Goal: Transaction & Acquisition: Download file/media

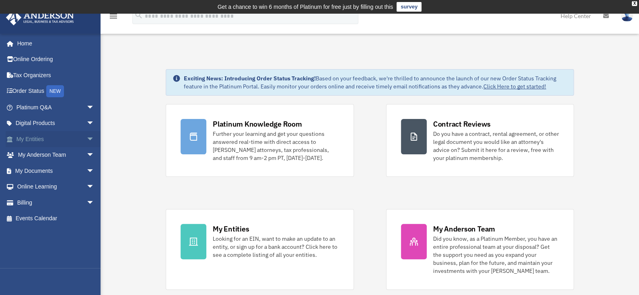
click at [87, 132] on span "arrow_drop_down" at bounding box center [95, 139] width 16 height 16
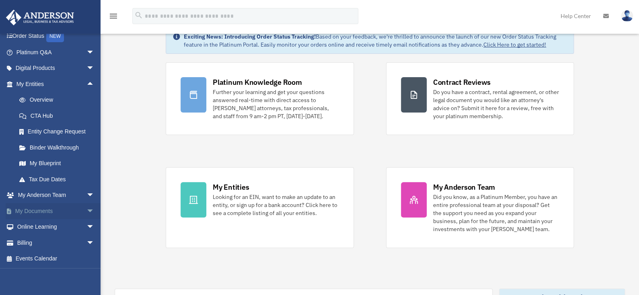
scroll to position [120, 0]
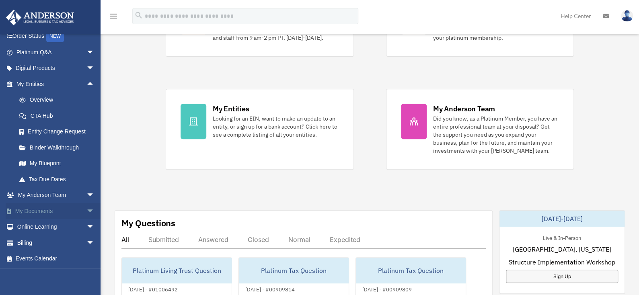
click at [87, 206] on span "arrow_drop_down" at bounding box center [95, 211] width 16 height 16
click at [53, 223] on link "Box" at bounding box center [58, 227] width 95 height 16
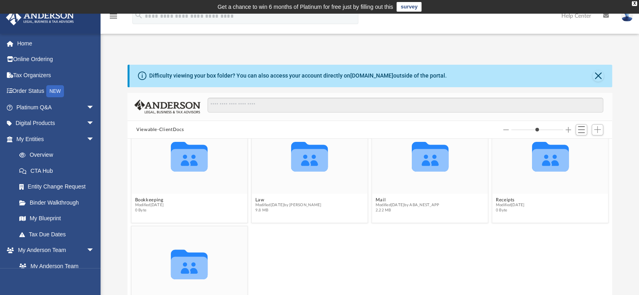
scroll to position [36, 0]
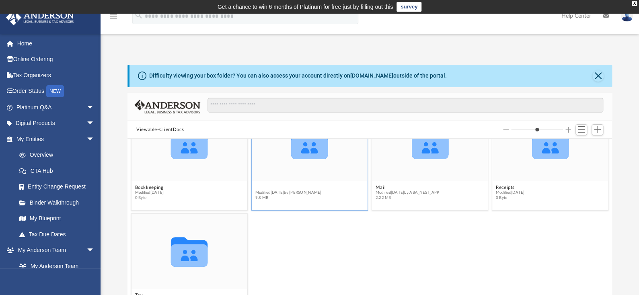
click at [260, 185] on button "Law" at bounding box center [288, 187] width 66 height 5
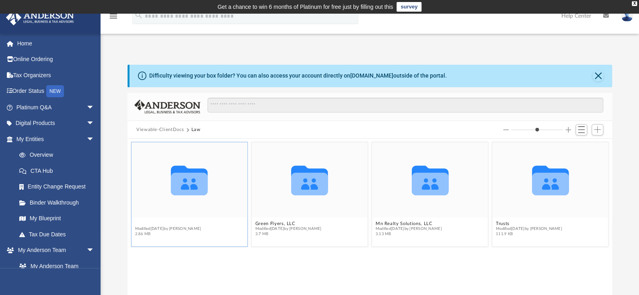
click at [146, 222] on button "[PERSON_NAME] Street, LLC" at bounding box center [168, 223] width 67 height 5
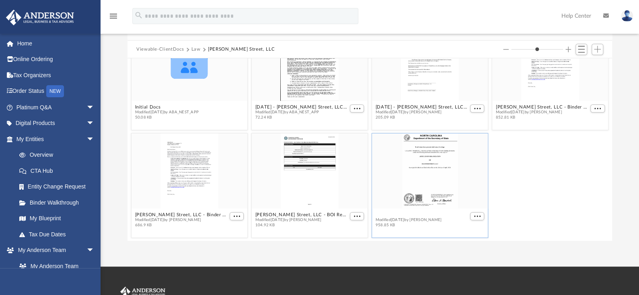
scroll to position [33, 0]
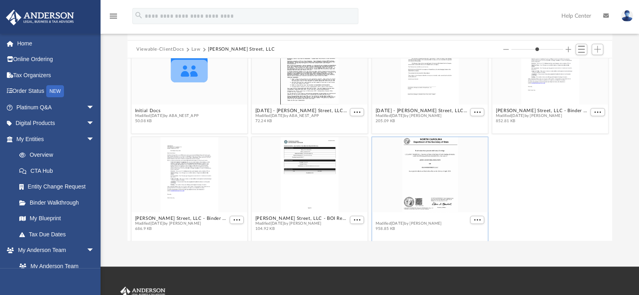
click at [417, 212] on div "Collaborated Folder Initial Docs Modified [DATE] by ABA_NEST_APP 50.08 KB [DATE…" at bounding box center [370, 149] width 485 height 183
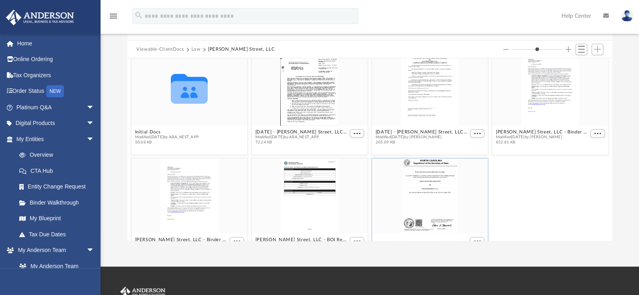
scroll to position [0, 0]
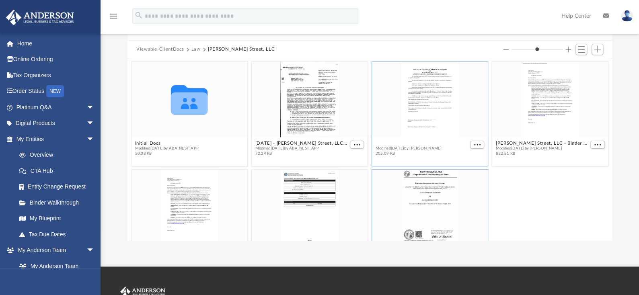
click at [408, 142] on button "[DATE] - [PERSON_NAME] Street, LLC - Annual Meeting.pdf" at bounding box center [422, 143] width 93 height 5
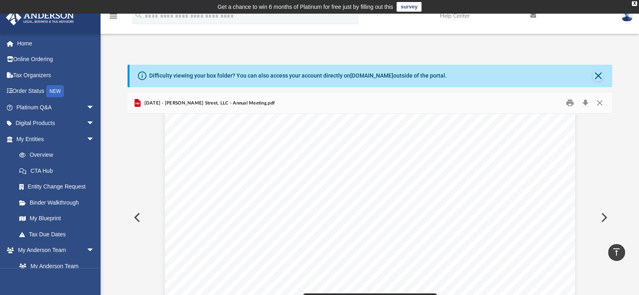
scroll to position [241, 0]
click at [599, 73] on button "Close" at bounding box center [598, 75] width 11 height 11
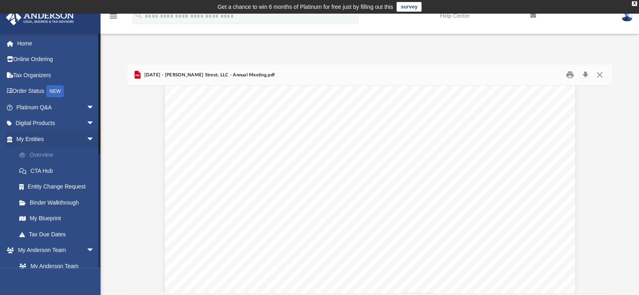
click at [44, 157] on link "Overview" at bounding box center [58, 155] width 95 height 16
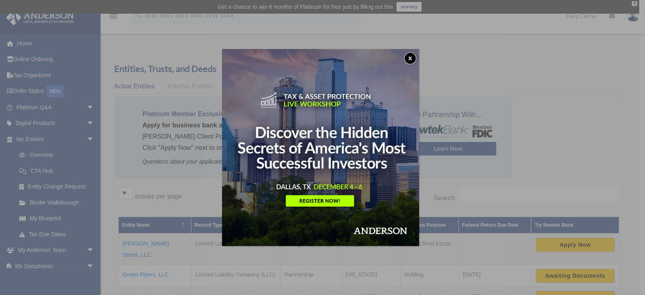
click at [414, 58] on button "x" at bounding box center [410, 58] width 12 height 12
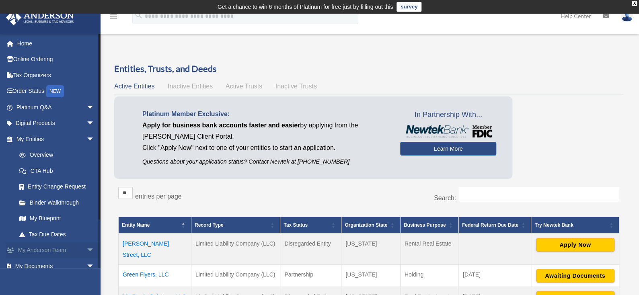
click at [87, 251] on span "arrow_drop_down" at bounding box center [95, 251] width 16 height 16
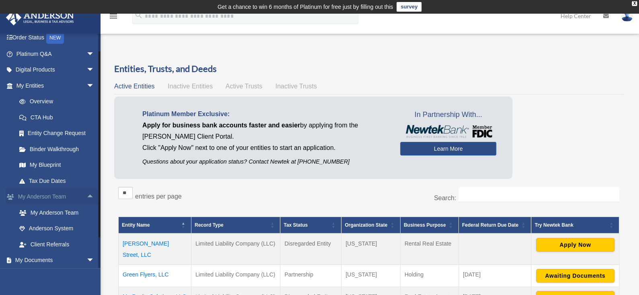
scroll to position [103, 0]
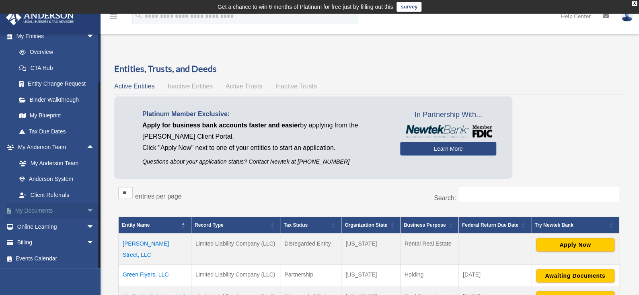
click at [87, 208] on span "arrow_drop_down" at bounding box center [95, 211] width 16 height 16
click at [46, 225] on link "Box" at bounding box center [58, 227] width 95 height 16
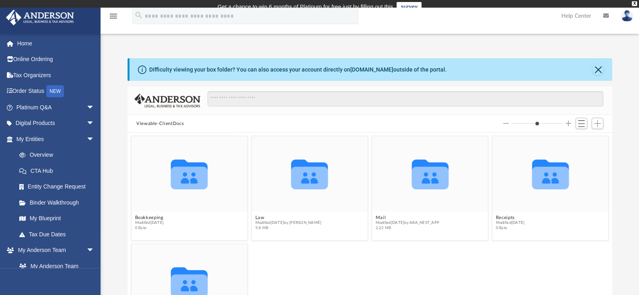
scroll to position [177, 478]
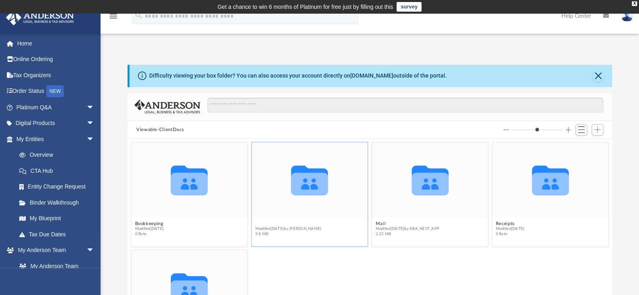
click at [262, 221] on button "Law" at bounding box center [288, 223] width 66 height 5
click at [176, 224] on button "[PERSON_NAME] Street, LLC" at bounding box center [168, 223] width 67 height 5
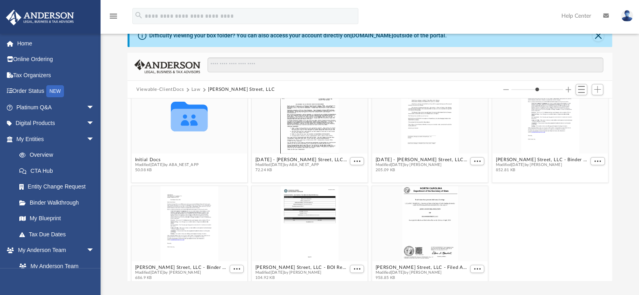
scroll to position [36, 0]
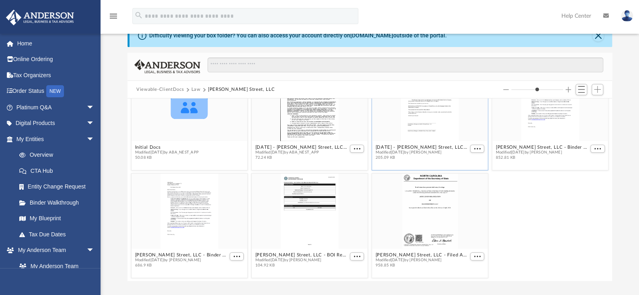
click at [414, 150] on span "Modified [DATE] by [PERSON_NAME]" at bounding box center [422, 152] width 93 height 5
click at [416, 146] on button "[DATE] - [PERSON_NAME] Street, LLC - Annual Meeting.pdf" at bounding box center [422, 147] width 93 height 5
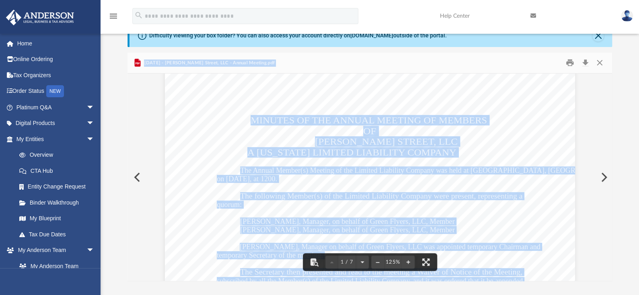
scroll to position [0, 0]
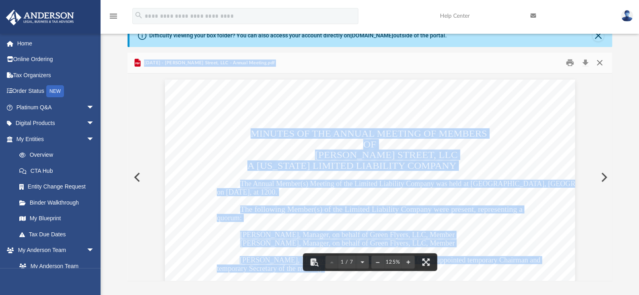
click at [601, 65] on button "Close" at bounding box center [600, 63] width 14 height 12
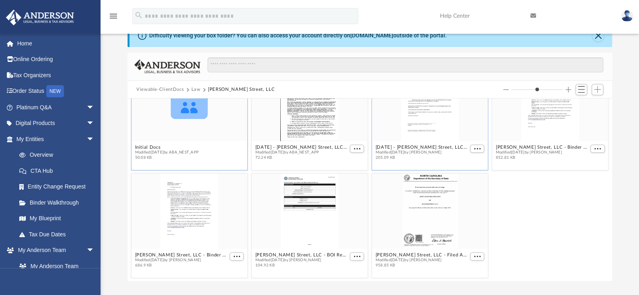
click at [149, 140] on div "Collaborated Folder" at bounding box center [190, 103] width 116 height 75
click at [149, 145] on button "Initial Docs" at bounding box center [167, 147] width 64 height 5
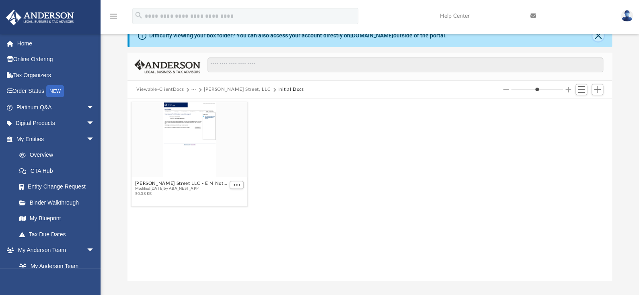
click at [599, 40] on button "Close" at bounding box center [598, 35] width 11 height 11
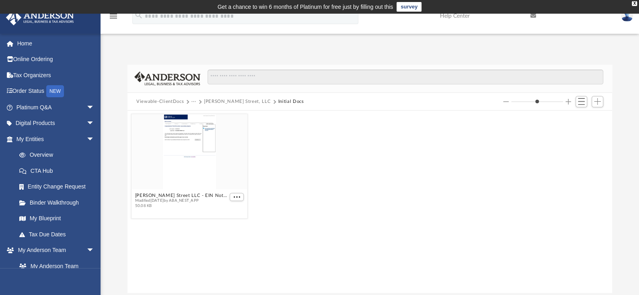
click at [223, 98] on button "[PERSON_NAME] Street, LLC" at bounding box center [237, 101] width 67 height 7
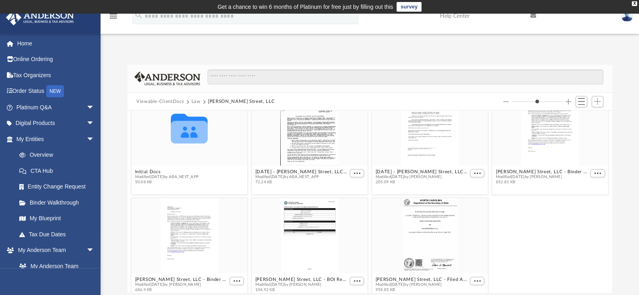
scroll to position [36, 0]
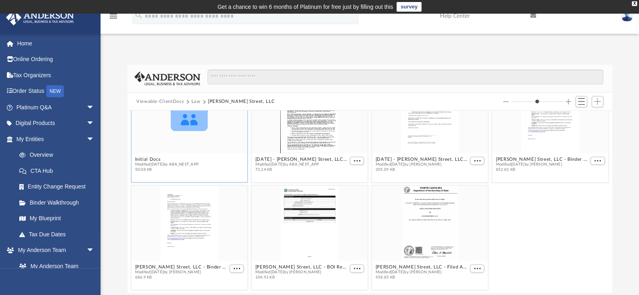
click at [153, 154] on figcaption "Initial Docs Modified Tue Apr 2 2024 by ABA_NEST_APP 50.08 KB" at bounding box center [190, 164] width 116 height 21
click at [152, 154] on figcaption "Initial Docs Modified Tue Apr 2 2024 by ABA_NEST_APP 50.08 KB" at bounding box center [190, 164] width 116 height 21
click at [152, 158] on button "Initial Docs" at bounding box center [167, 159] width 64 height 5
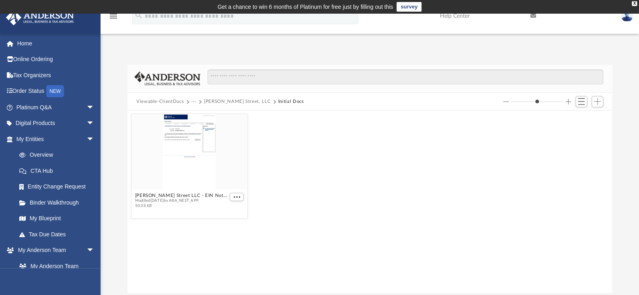
click at [204, 101] on button "[PERSON_NAME] Street, LLC" at bounding box center [237, 101] width 67 height 7
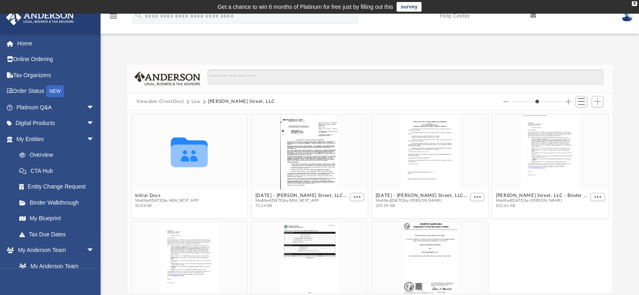
click at [570, 100] on button "Increase column size" at bounding box center [569, 102] width 6 height 6
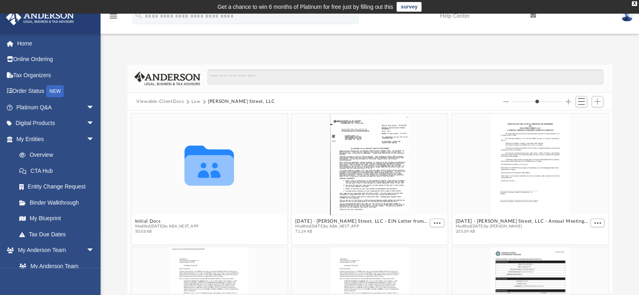
click at [504, 102] on button "Decrease column size" at bounding box center [506, 102] width 6 height 6
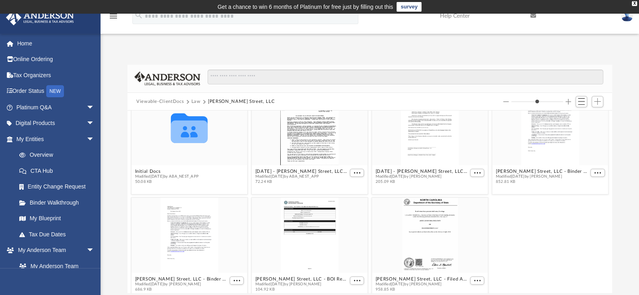
scroll to position [36, 0]
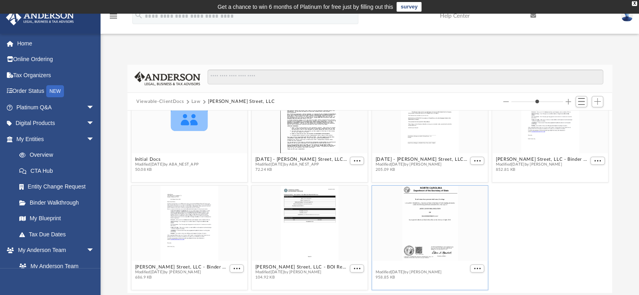
click at [408, 265] on div "Collaborated Folder Initial Docs Modified Tue Apr 2 2024 by ABA_NEST_APP 50.08 …" at bounding box center [370, 202] width 485 height 183
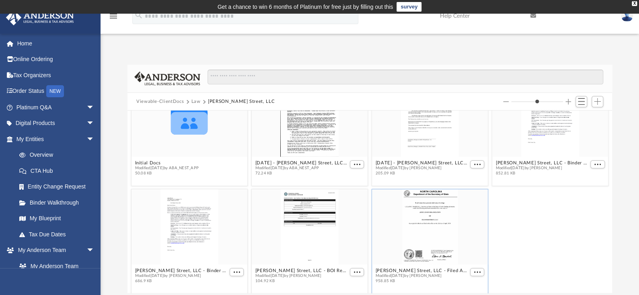
click at [175, 98] on button "Viewable-ClientDocs" at bounding box center [159, 101] width 47 height 7
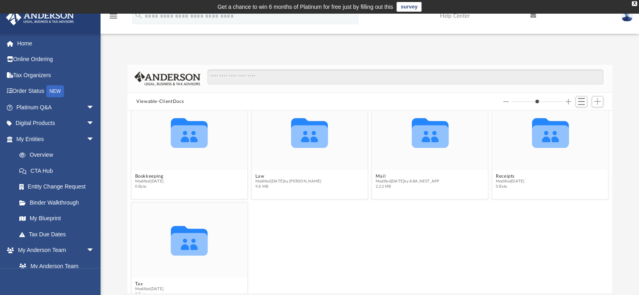
scroll to position [36, 0]
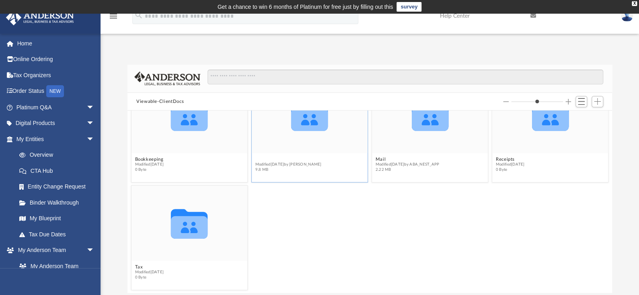
click at [260, 157] on button "Law" at bounding box center [288, 159] width 66 height 5
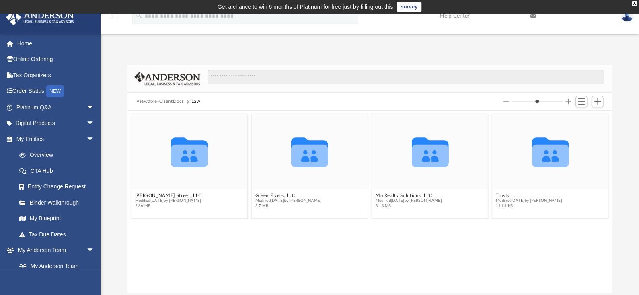
scroll to position [0, 0]
click at [180, 159] on icon "grid" at bounding box center [189, 156] width 37 height 23
click at [179, 159] on icon "grid" at bounding box center [189, 156] width 37 height 23
click at [162, 198] on button "[PERSON_NAME] Street, LLC" at bounding box center [168, 195] width 67 height 5
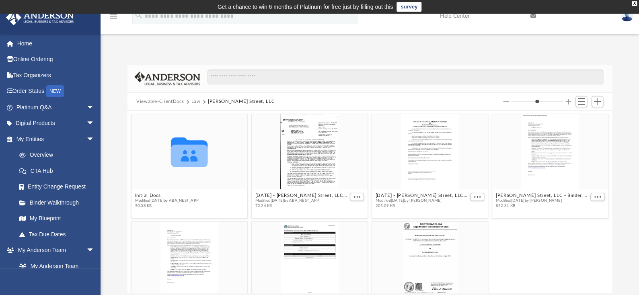
click at [198, 99] on button "Law" at bounding box center [196, 101] width 9 height 7
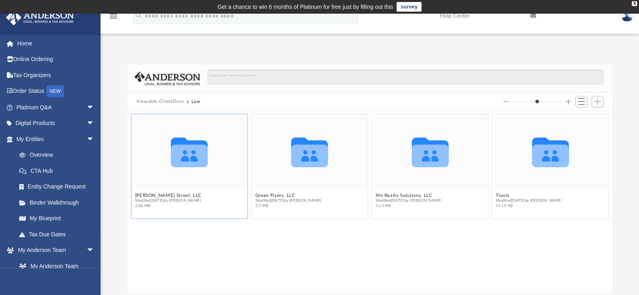
click at [162, 191] on figcaption "Eleanor Street, LLC Modified Tue Jun 10 2025 by Seth Blomquist 2.86 MB" at bounding box center [190, 200] width 116 height 21
click at [412, 194] on button "Mn Realty Solutions, LLC" at bounding box center [409, 195] width 66 height 5
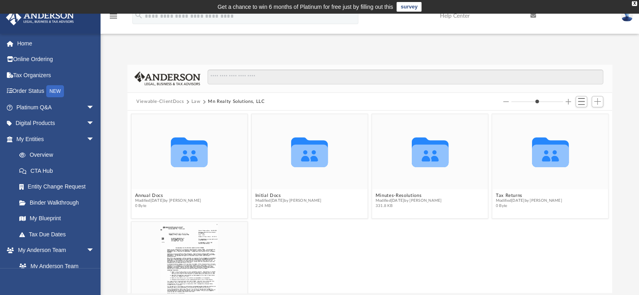
scroll to position [36, 0]
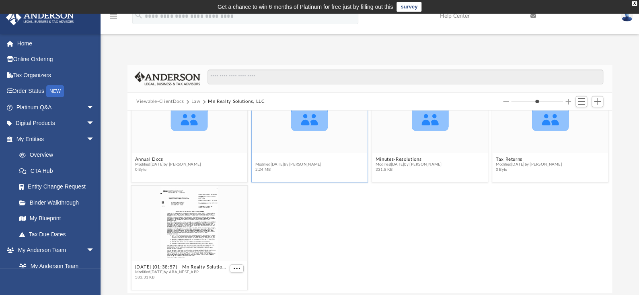
click at [272, 160] on button "Initial Docs" at bounding box center [288, 159] width 66 height 5
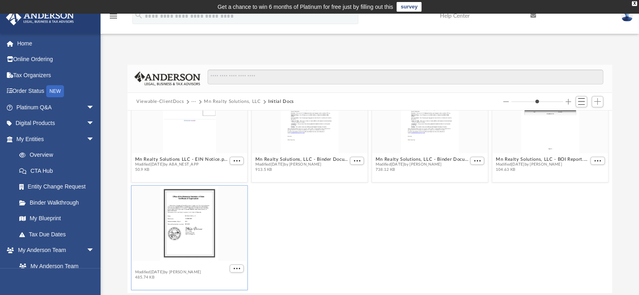
click at [216, 267] on div "Mn Realty Solutions LLC - EIN Notice.pdf Modified Fri May 31 2024 by ABA_NEST_A…" at bounding box center [370, 202] width 485 height 183
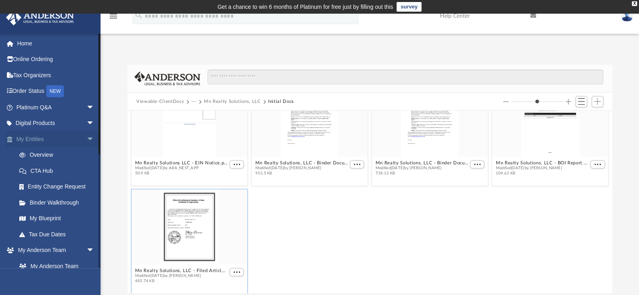
click at [41, 138] on link "My Entities arrow_drop_down" at bounding box center [56, 139] width 101 height 16
click at [57, 153] on link "Overview" at bounding box center [58, 155] width 95 height 16
click at [65, 201] on link "Binder Walkthrough" at bounding box center [58, 203] width 95 height 16
click at [58, 204] on link "Binder Walkthrough" at bounding box center [58, 203] width 95 height 16
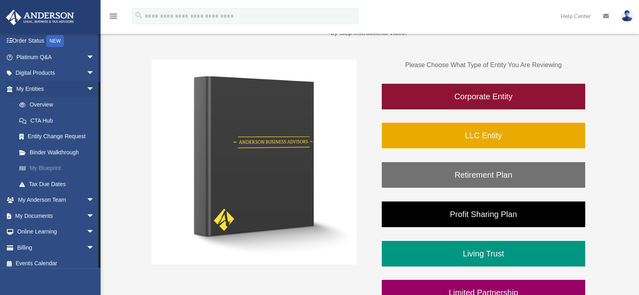
scroll to position [55, 0]
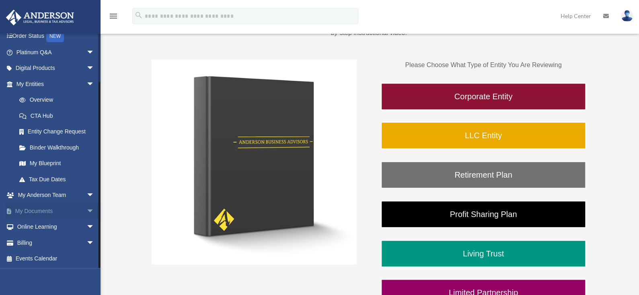
click at [46, 210] on link "My Documents arrow_drop_down" at bounding box center [56, 211] width 101 height 16
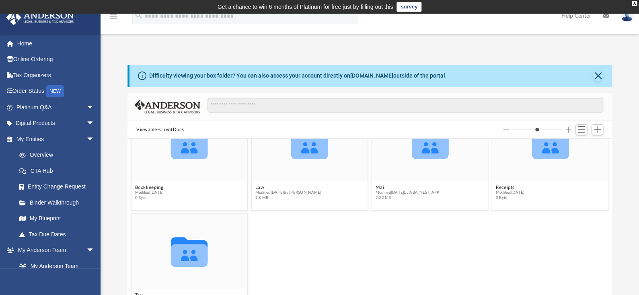
scroll to position [120, 0]
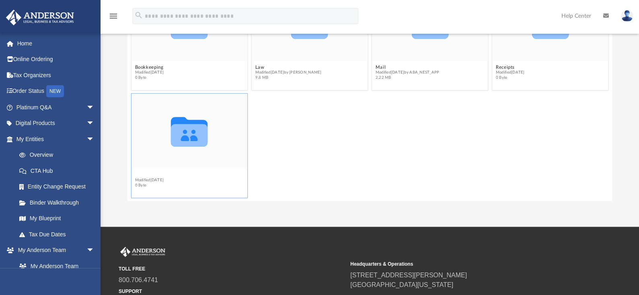
click at [140, 173] on div "Collaborated Folder Bookkeeping Modified Mon Oct 16 2023 0 Byte Collaborated Fo…" at bounding box center [370, 110] width 485 height 183
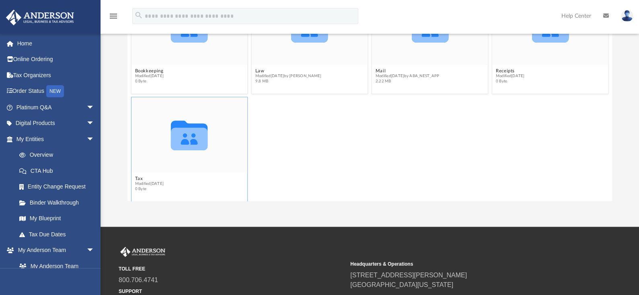
click at [136, 187] on span "0 Byte" at bounding box center [149, 189] width 29 height 5
click at [173, 136] on icon "grid" at bounding box center [189, 139] width 37 height 23
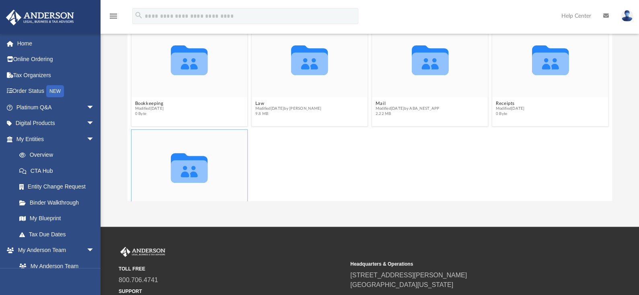
scroll to position [0, 0]
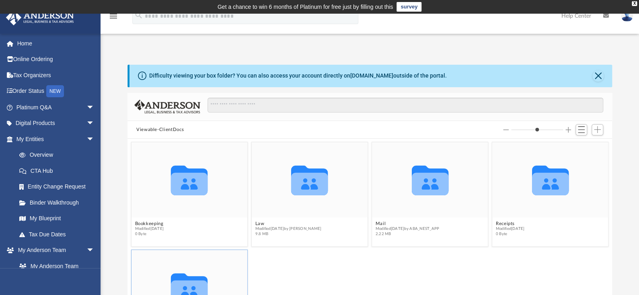
click at [284, 96] on div at bounding box center [370, 107] width 485 height 29
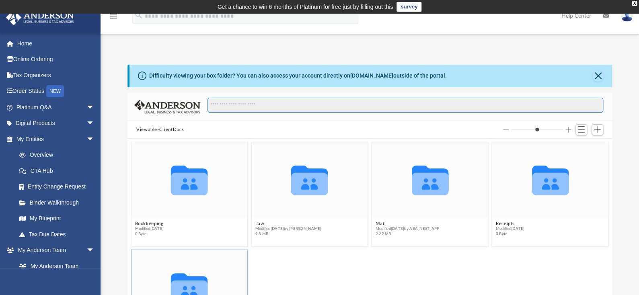
click at [283, 104] on input "Search files and folders" at bounding box center [406, 105] width 396 height 15
type input "********"
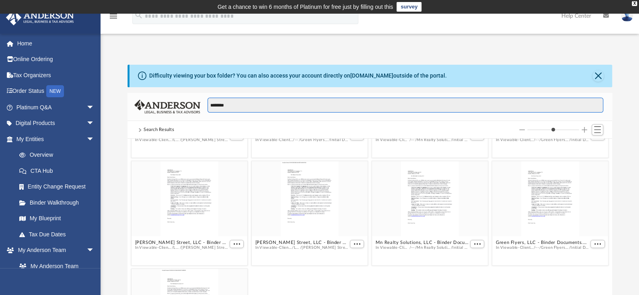
scroll to position [120, 0]
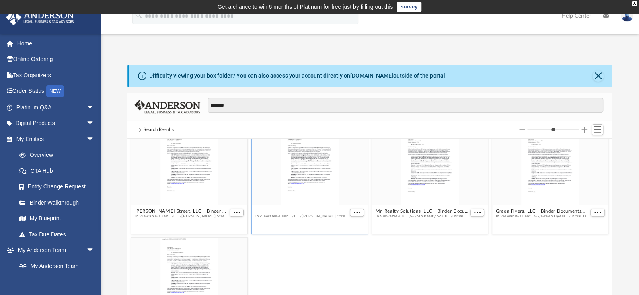
click at [303, 210] on div "Eleanor Street, LLC - Filed Articles.pdf In Viewable-ClientDocs / Law / Eleanor…" at bounding box center [370, 230] width 485 height 183
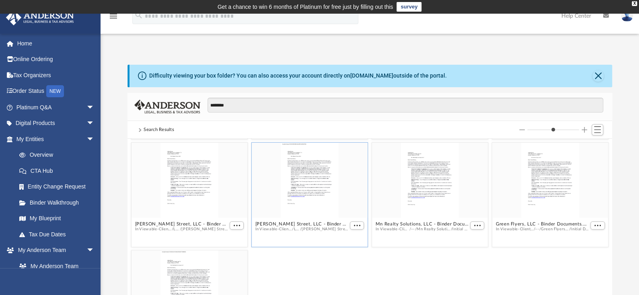
click at [301, 211] on div "grid" at bounding box center [310, 180] width 116 height 75
click at [296, 222] on button "[PERSON_NAME] Street, LLC - Binder Documents - DocuSigned.pdf" at bounding box center [301, 224] width 93 height 5
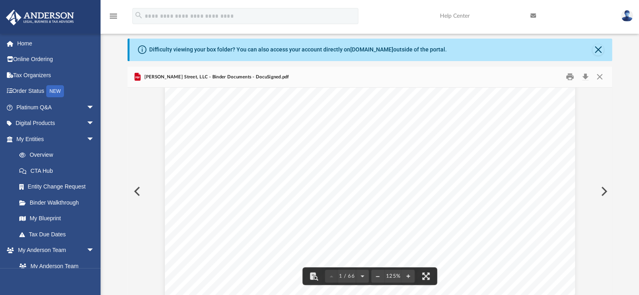
scroll to position [0, 0]
click at [587, 78] on button "Download" at bounding box center [585, 77] width 14 height 12
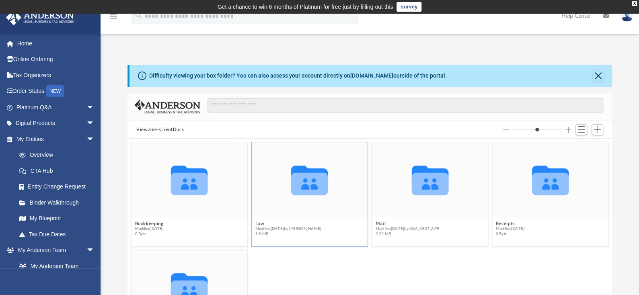
scroll to position [177, 478]
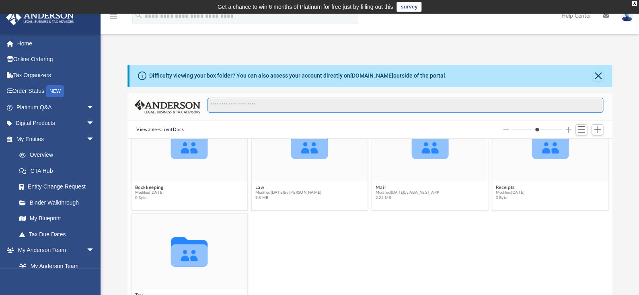
click at [343, 108] on input "Search files and folders" at bounding box center [406, 105] width 396 height 15
type input "********"
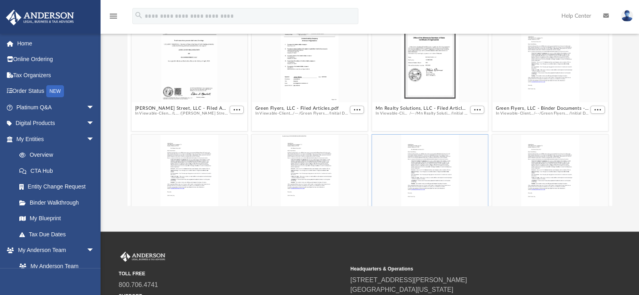
scroll to position [80, 0]
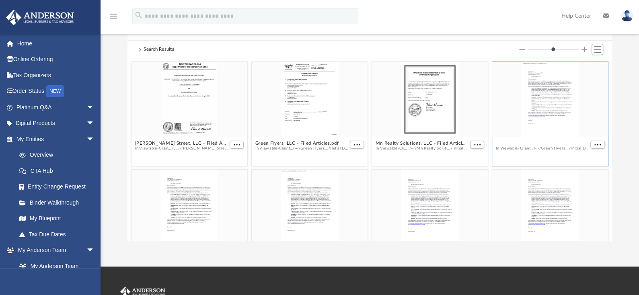
click at [551, 141] on button "Green Flyers, LLC - Binder Documents - DocuSigned.pdf" at bounding box center [542, 143] width 93 height 5
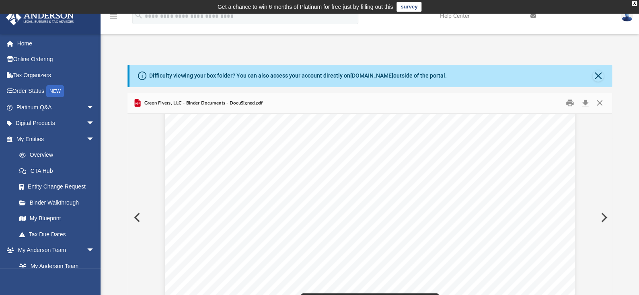
scroll to position [33716, 52]
drag, startPoint x: 608, startPoint y: 252, endPoint x: 608, endPoint y: 218, distance: 34.2
click at [608, 215] on body "X Get a chance to win 6 months of Platinum for free just by filling out this su…" at bounding box center [319, 245] width 639 height 491
click at [588, 103] on button "Download" at bounding box center [585, 103] width 14 height 12
